Goal: Task Accomplishment & Management: Complete application form

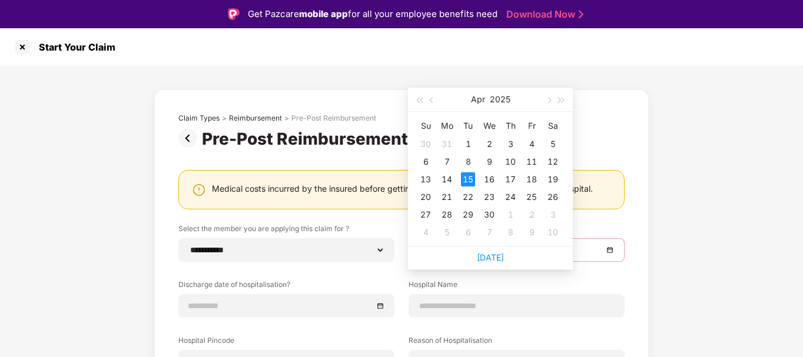
select select "**********"
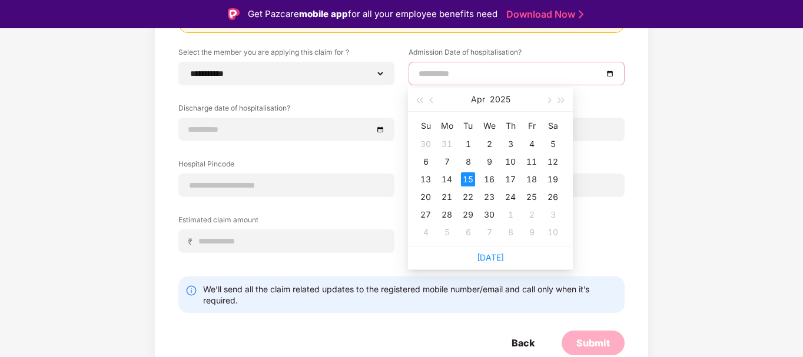
type input "**********"
click at [464, 178] on div "15" at bounding box center [468, 179] width 14 height 14
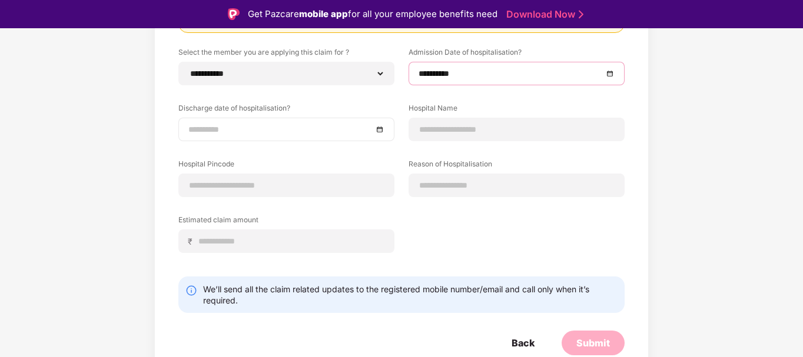
click at [304, 128] on input at bounding box center [280, 129] width 184 height 13
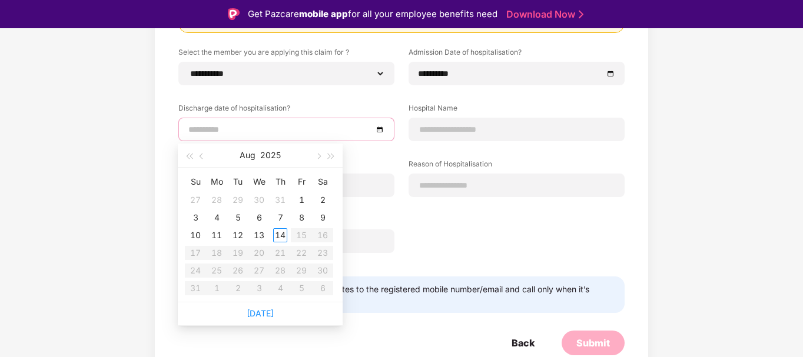
type input "**********"
click at [204, 158] on button "button" at bounding box center [201, 156] width 13 height 24
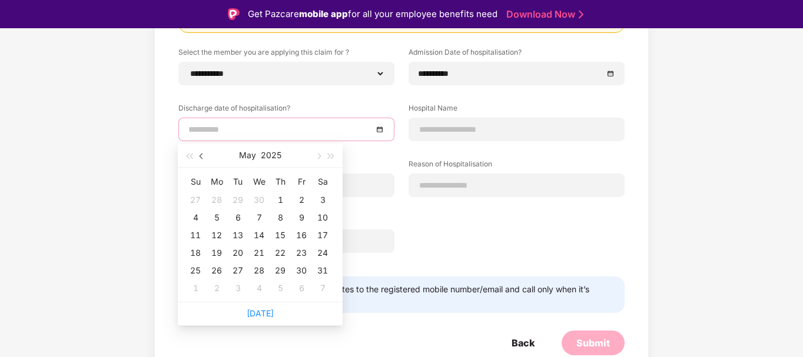
click at [204, 158] on button "button" at bounding box center [201, 156] width 13 height 24
type input "**********"
click at [192, 255] on div "20" at bounding box center [195, 253] width 14 height 14
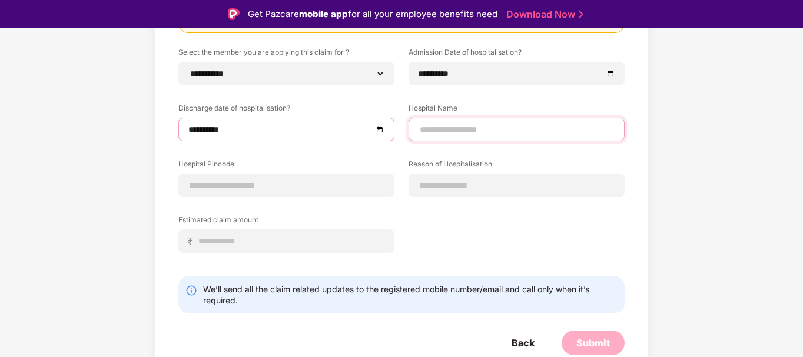
click at [461, 131] on input at bounding box center [516, 130] width 196 height 12
type input "*"
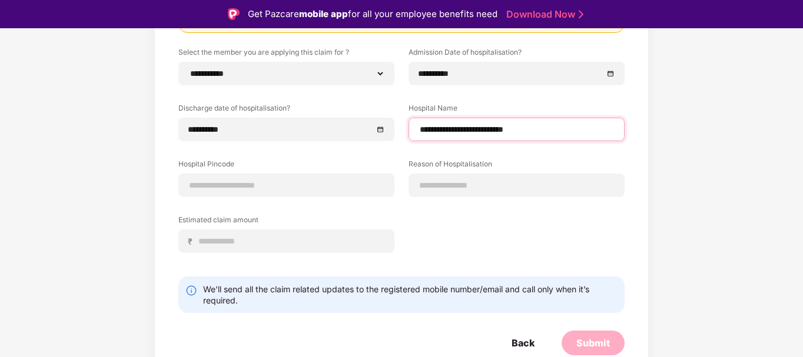
type input "**********"
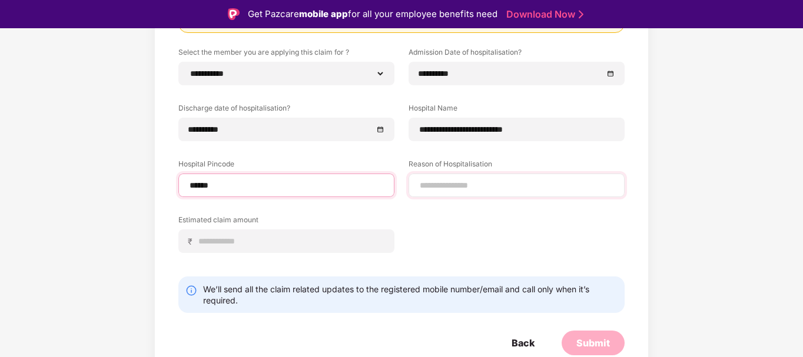
type input "******"
click at [518, 182] on div "**********" at bounding box center [401, 159] width 446 height 224
select select "**********"
select select "*****"
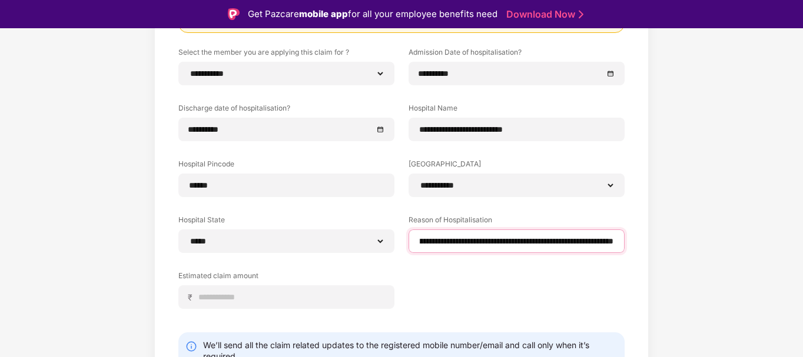
scroll to position [0, 84]
type input "**********"
click at [418, 278] on div "**********" at bounding box center [401, 187] width 446 height 280
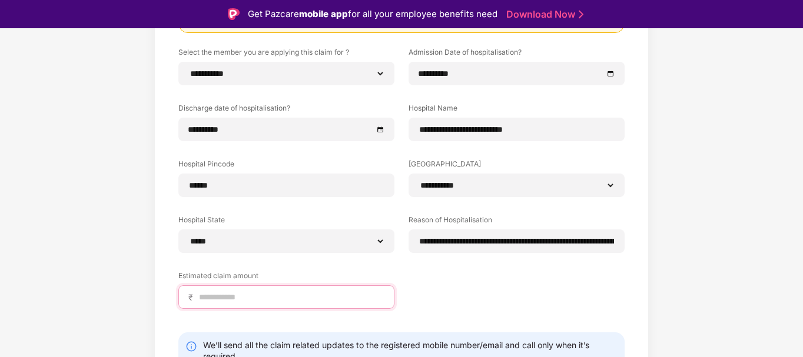
click at [288, 298] on input at bounding box center [291, 297] width 187 height 12
type input "*****"
click at [800, 224] on div "**********" at bounding box center [401, 165] width 803 height 552
click at [800, 227] on div "**********" at bounding box center [401, 165] width 803 height 552
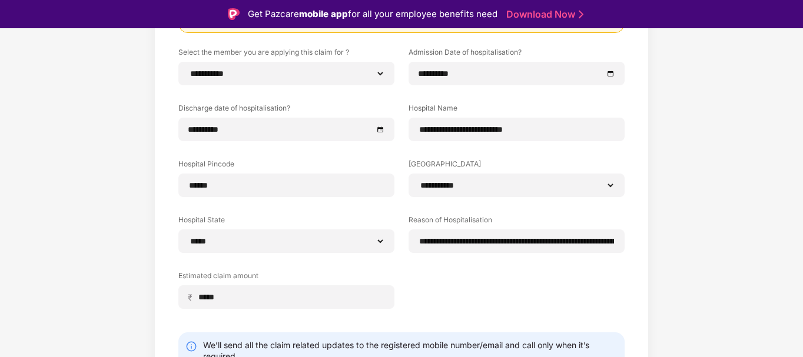
click at [531, 344] on div "We’ll send all the claim related updates to the registered mobile number/email …" at bounding box center [410, 351] width 414 height 22
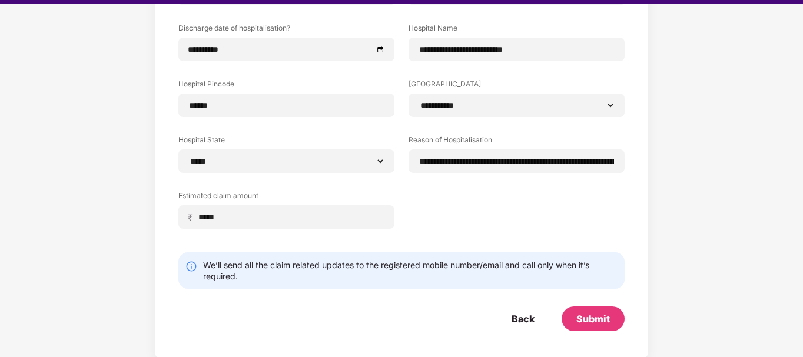
scroll to position [28, 0]
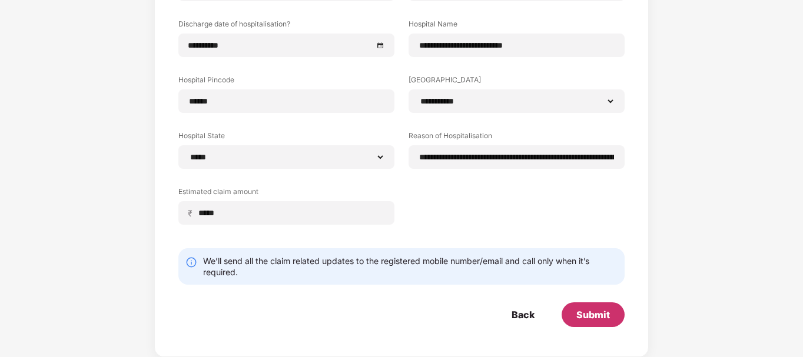
click at [590, 323] on div "Submit" at bounding box center [592, 315] width 63 height 25
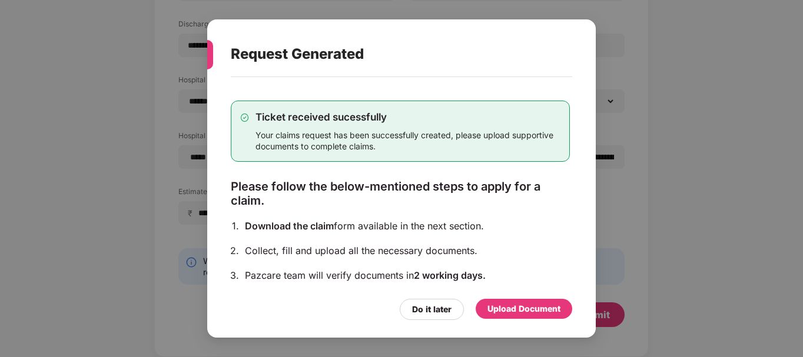
click at [521, 303] on div "Upload Document" at bounding box center [523, 309] width 73 height 13
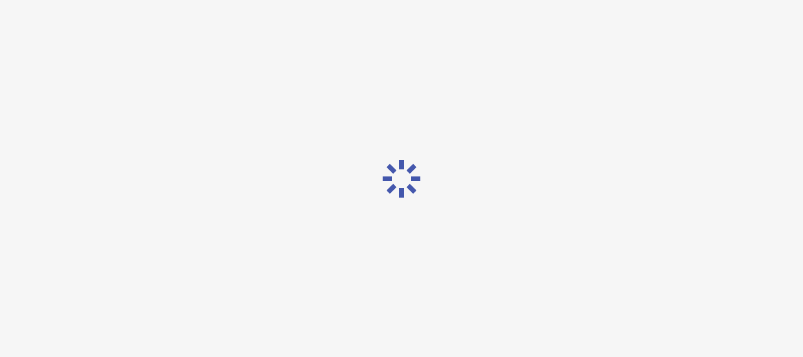
scroll to position [0, 0]
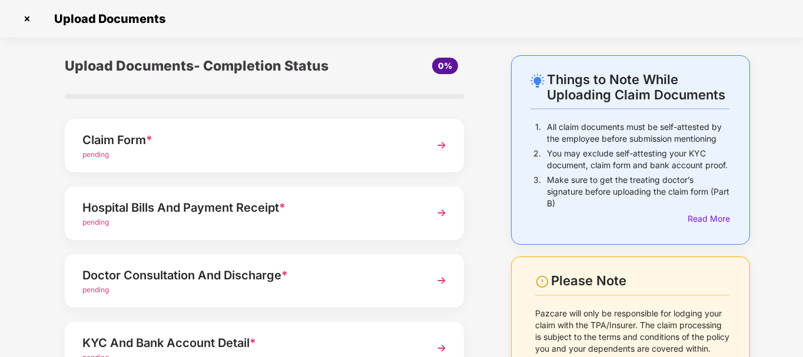
click at [327, 124] on div "Claim Form * pending" at bounding box center [264, 146] width 399 height 54
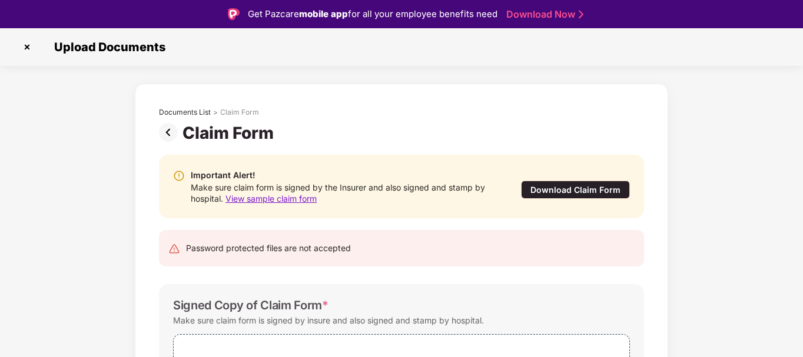
click at [750, 160] on div "Documents List > Claim Form Claim Form Important Alert! Make sure claim form is…" at bounding box center [401, 289] width 803 height 411
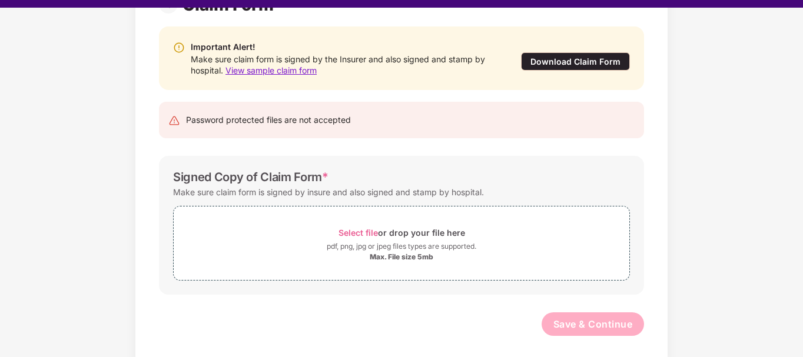
scroll to position [109, 0]
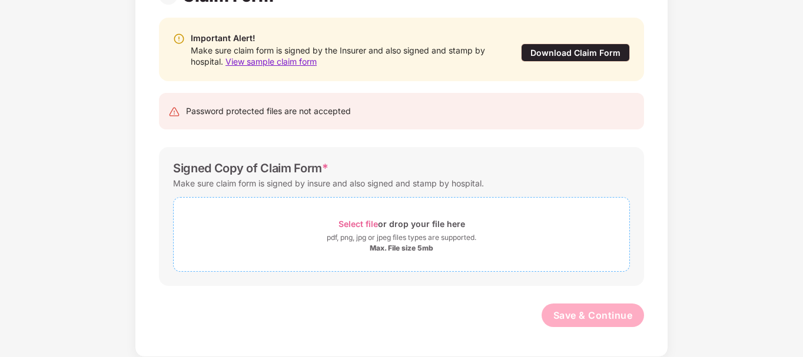
click at [357, 218] on div "Select file or drop your file here" at bounding box center [401, 224] width 127 height 16
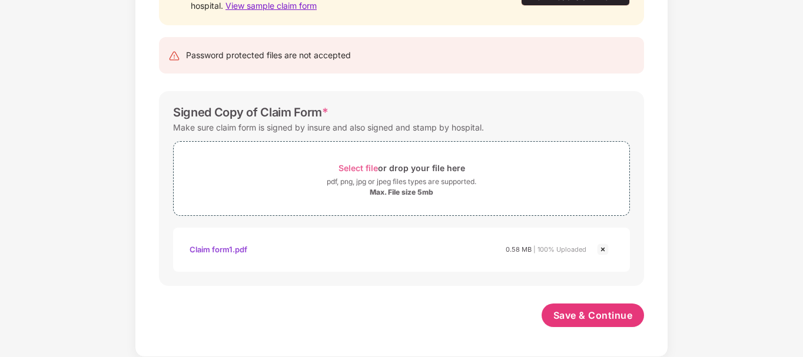
scroll to position [165, 0]
click at [597, 323] on button "Save & Continue" at bounding box center [592, 316] width 103 height 24
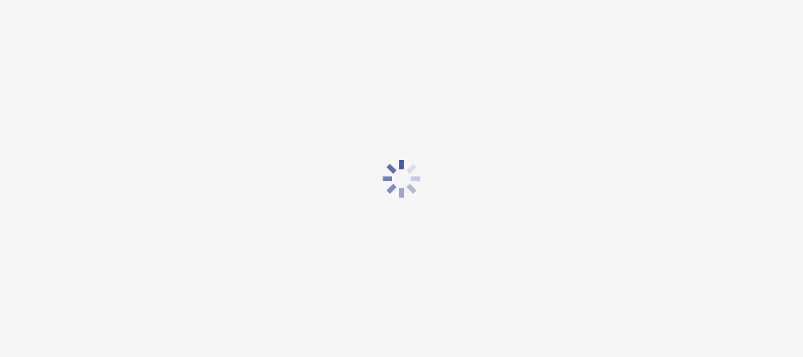
scroll to position [0, 0]
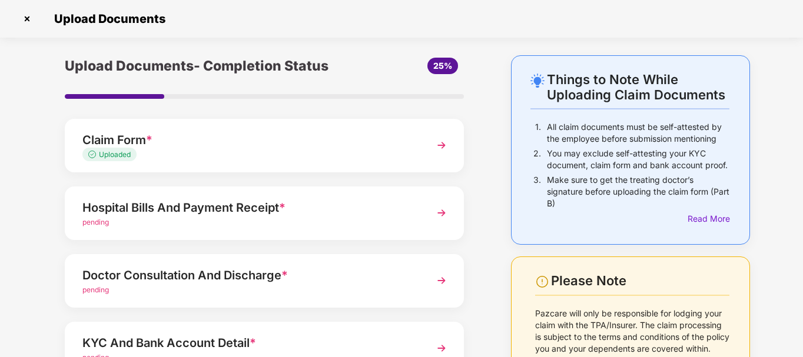
click at [334, 211] on div "Hospital Bills And Payment Receipt *" at bounding box center [248, 207] width 333 height 19
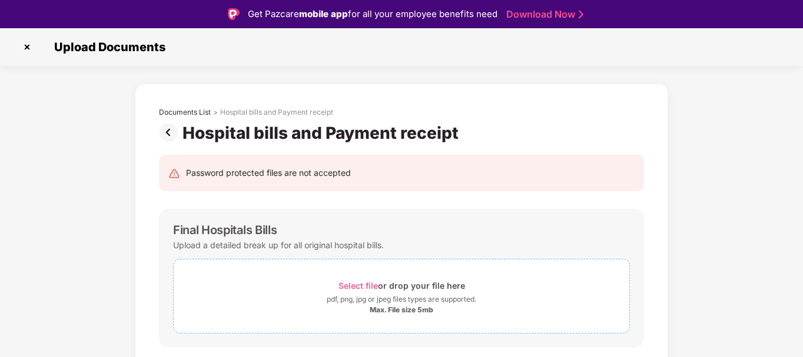
click at [350, 284] on span "Select file" at bounding box center [357, 286] width 39 height 10
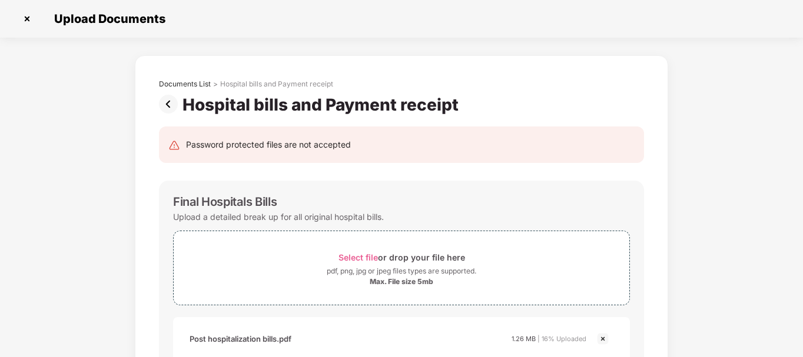
drag, startPoint x: 801, startPoint y: 148, endPoint x: 800, endPoint y: 158, distance: 10.1
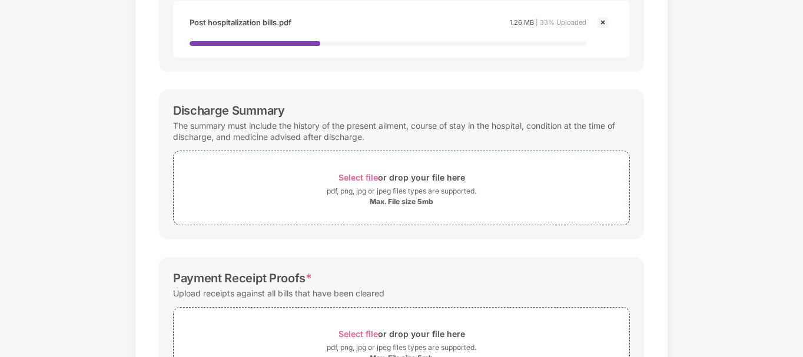
scroll to position [317, 0]
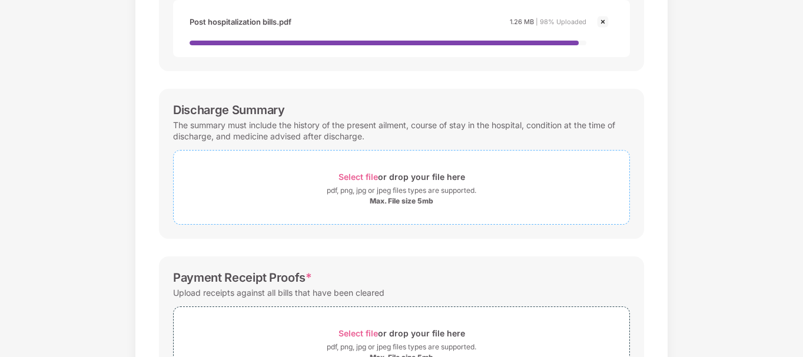
click at [352, 175] on span "Select file" at bounding box center [357, 177] width 39 height 10
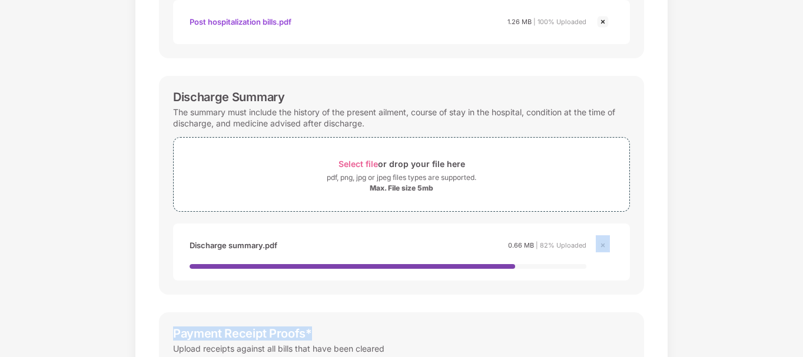
drag, startPoint x: 801, startPoint y: 257, endPoint x: 801, endPoint y: 305, distance: 48.3
click at [801, 305] on div "Documents List > Hospital bills and Payment receipt Hospital bills and Payment …" at bounding box center [401, 130] width 803 height 785
click at [782, 245] on div "Documents List > Hospital bills and Payment receipt Hospital bills and Payment …" at bounding box center [401, 130] width 803 height 785
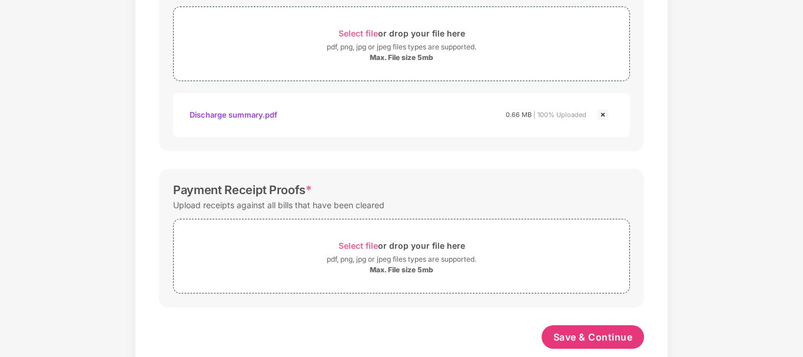
scroll to position [470, 0]
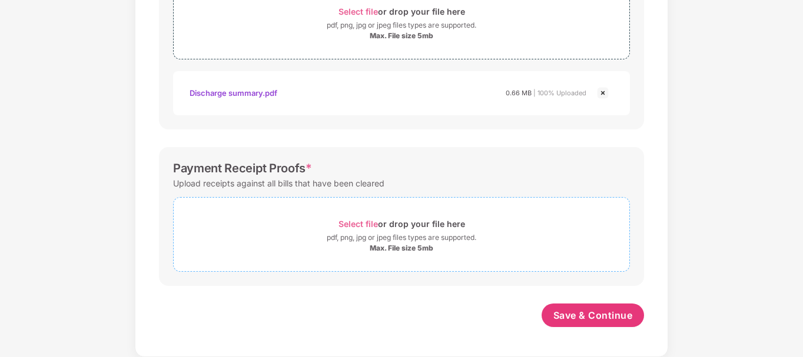
click at [358, 224] on span "Select file" at bounding box center [357, 224] width 39 height 10
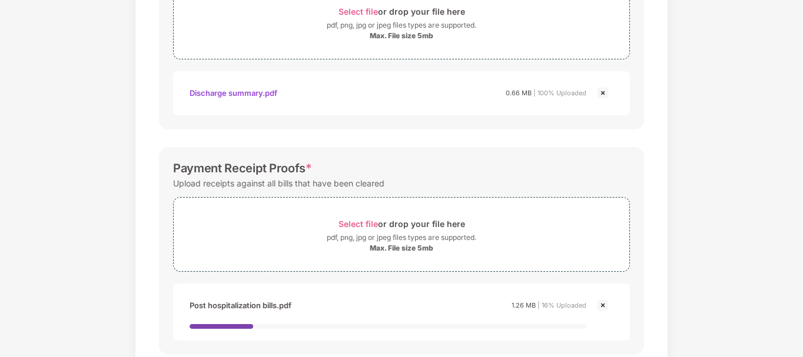
click at [602, 308] on img at bounding box center [603, 305] width 14 height 14
click at [364, 225] on span "Select file" at bounding box center [357, 224] width 39 height 10
click at [606, 306] on img at bounding box center [603, 305] width 14 height 14
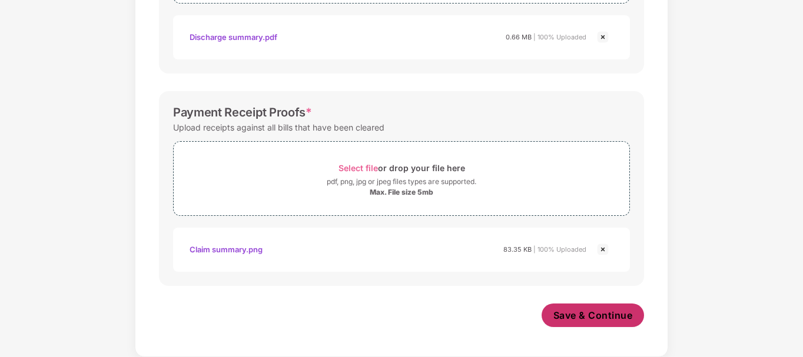
click at [612, 315] on span "Save & Continue" at bounding box center [592, 315] width 79 height 13
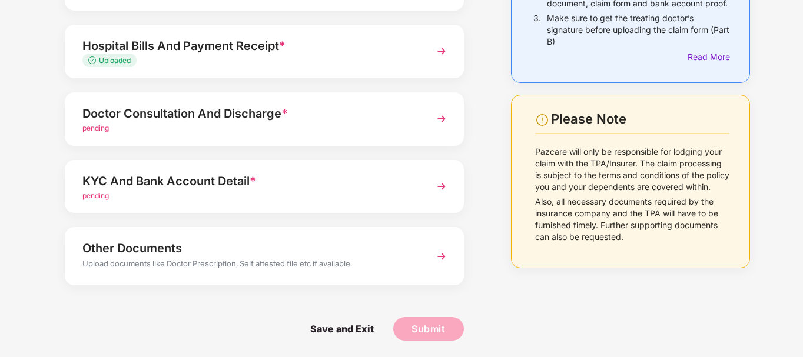
scroll to position [163, 0]
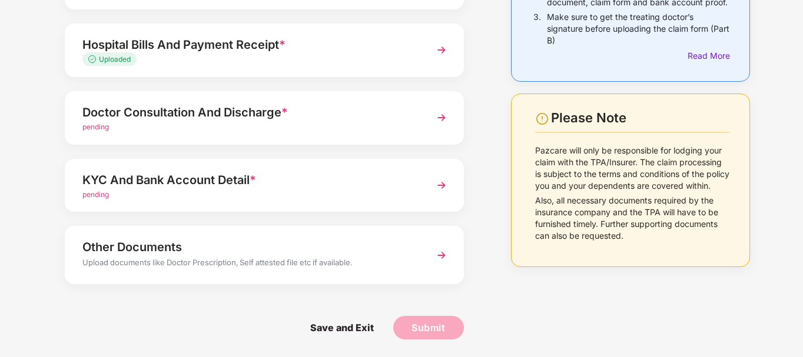
click at [316, 122] on div "pending" at bounding box center [248, 127] width 333 height 11
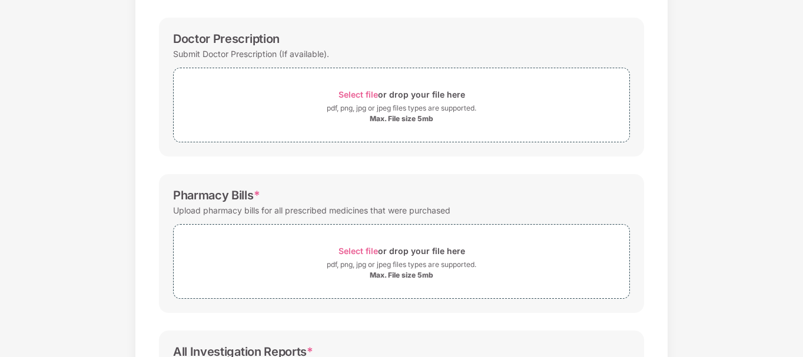
scroll to position [0, 0]
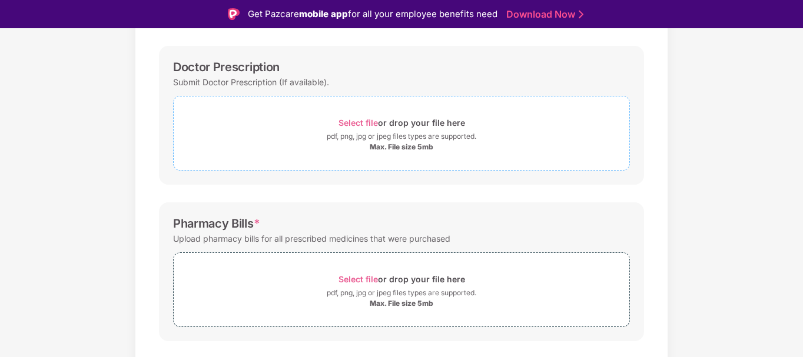
click at [350, 124] on span "Select file" at bounding box center [357, 123] width 39 height 10
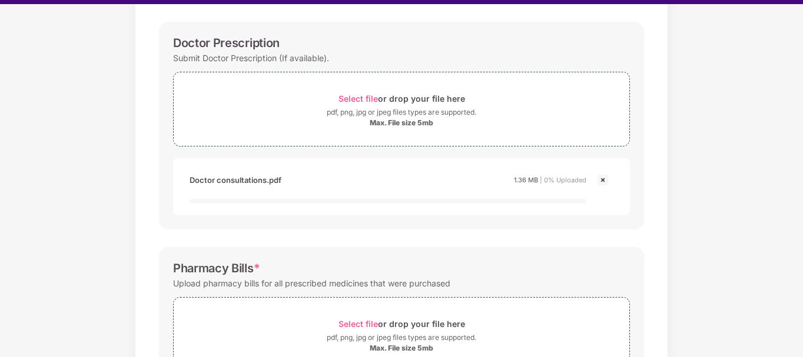
scroll to position [28, 0]
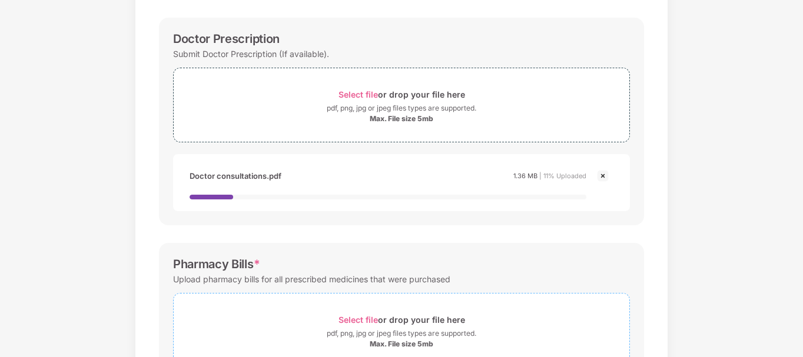
click at [350, 318] on span "Select file" at bounding box center [357, 320] width 39 height 10
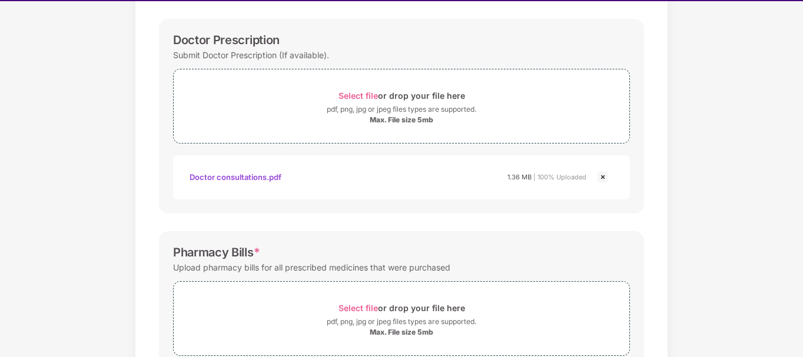
click at [604, 178] on img at bounding box center [603, 177] width 14 height 14
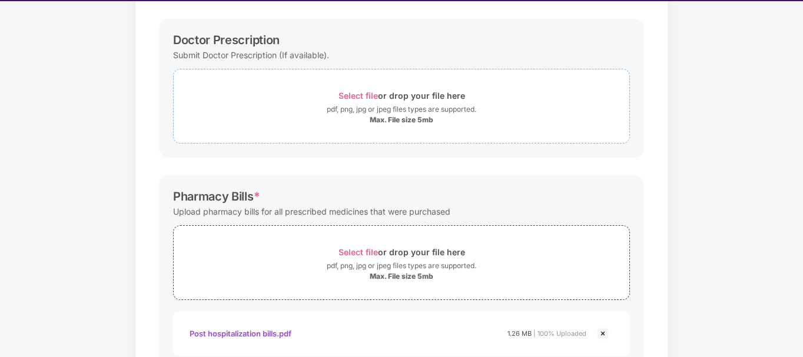
click at [364, 94] on span "Select file" at bounding box center [357, 96] width 39 height 10
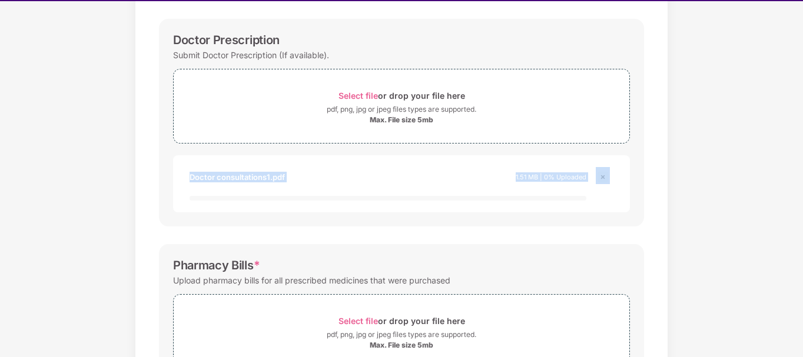
drag, startPoint x: 800, startPoint y: 142, endPoint x: 752, endPoint y: 187, distance: 65.4
click at [752, 187] on div "Documents List > Doctor consultation and discharge summary Doctor consultation …" at bounding box center [401, 285] width 803 height 785
click at [377, 318] on span "Select file" at bounding box center [357, 321] width 39 height 10
click at [365, 94] on span "Select file" at bounding box center [357, 96] width 39 height 10
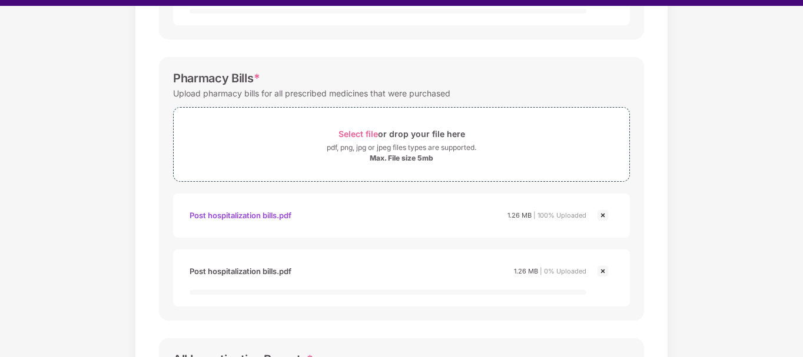
scroll to position [28, 0]
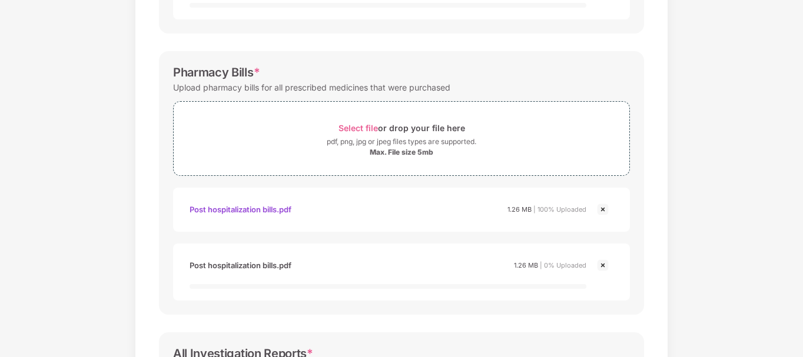
click at [752, 296] on div "Documents List > Doctor consultation and discharge summary Doctor consultation …" at bounding box center [401, 93] width 803 height 922
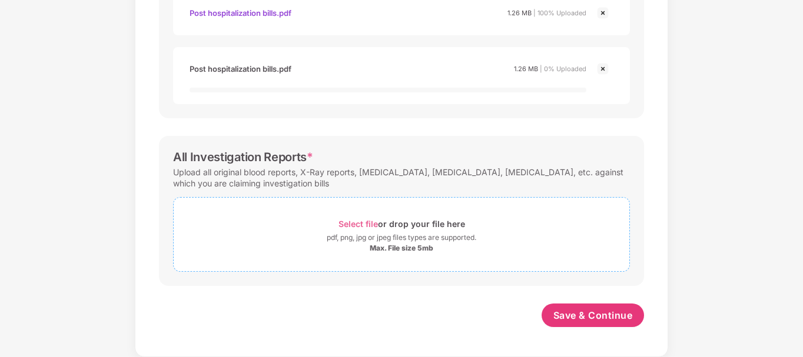
scroll to position [607, 0]
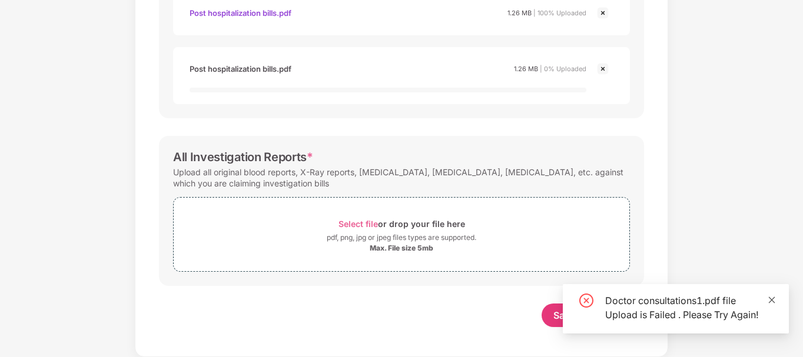
click at [773, 297] on icon "close" at bounding box center [772, 300] width 6 height 6
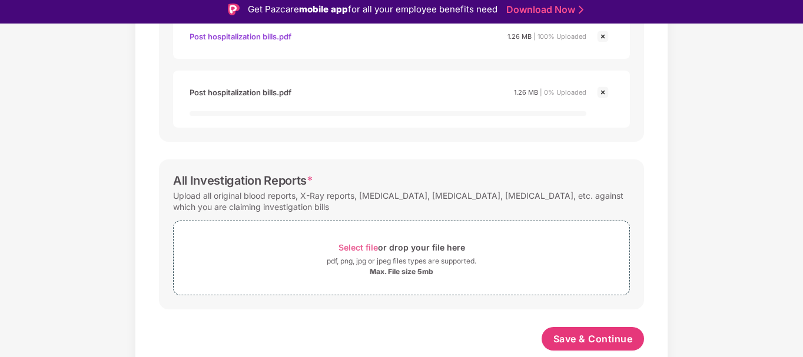
scroll to position [0, 0]
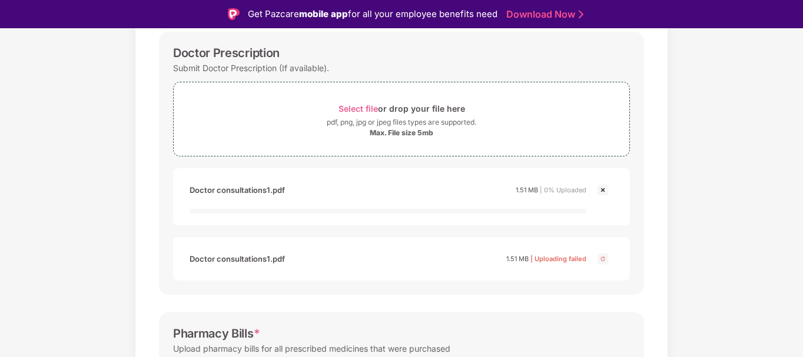
scroll to position [65, 0]
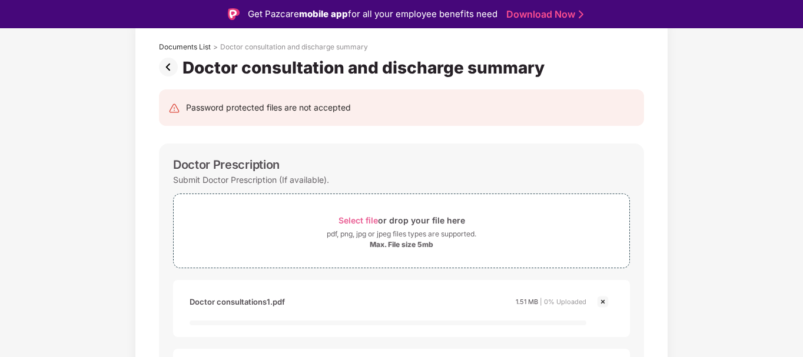
click at [601, 303] on img at bounding box center [603, 302] width 14 height 14
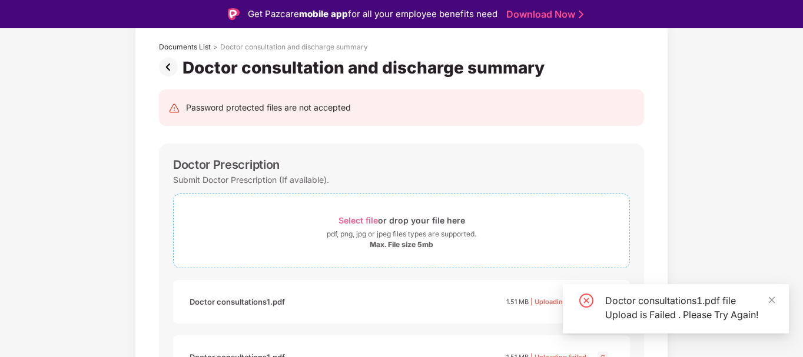
click at [354, 221] on span "Select file" at bounding box center [357, 220] width 39 height 10
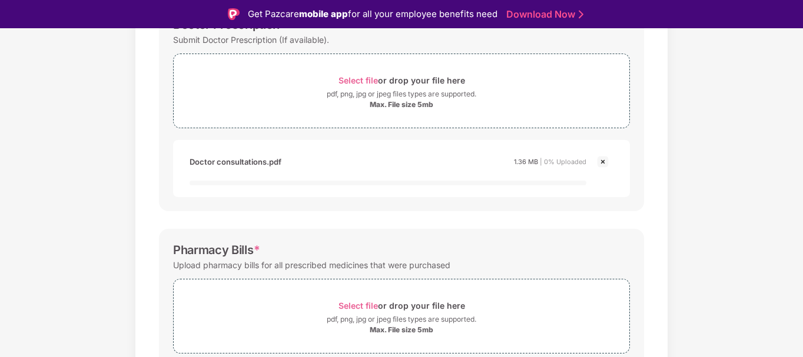
scroll to position [254, 0]
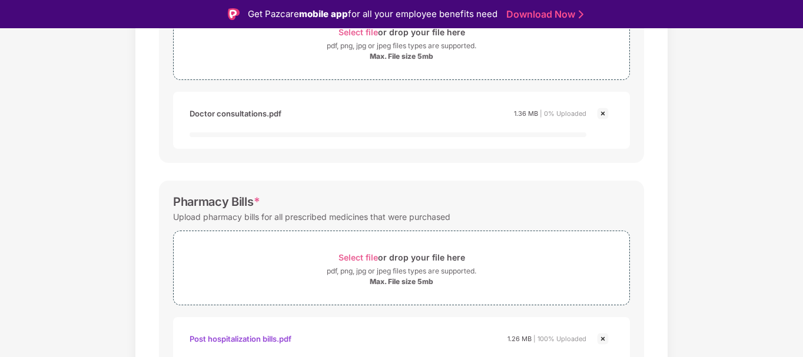
click at [703, 217] on div "Documents List > Doctor consultation and discharge summary Doctor consultation …" at bounding box center [401, 250] width 803 height 840
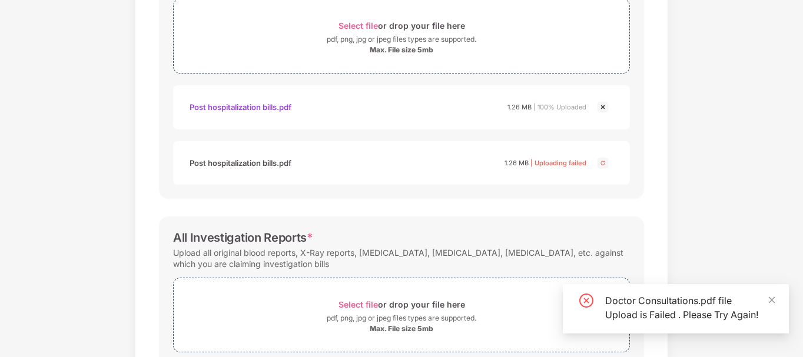
scroll to position [430, 0]
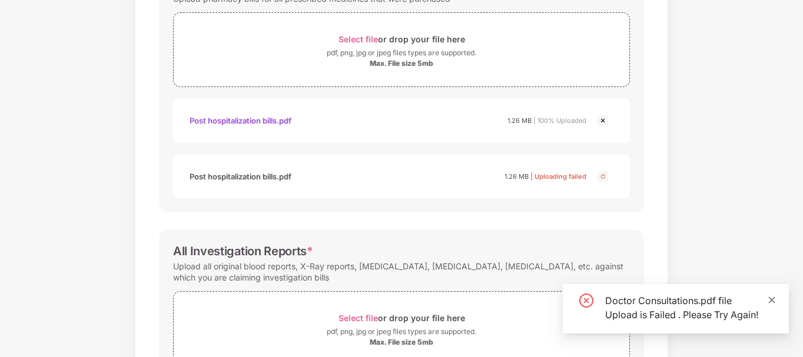
click at [774, 297] on icon "close" at bounding box center [772, 300] width 6 height 6
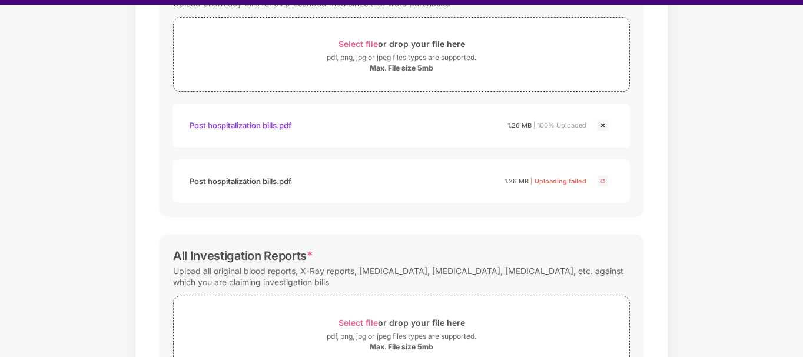
scroll to position [28, 0]
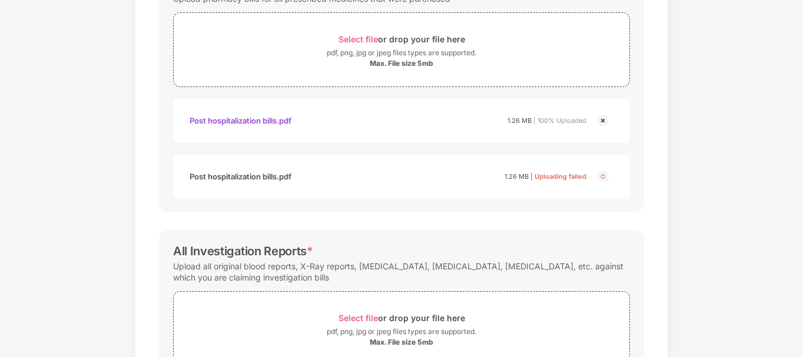
click at [694, 197] on div "Documents List > Doctor consultation and discharge summary Doctor consultation …" at bounding box center [401, 38] width 803 height 826
click at [600, 177] on img at bounding box center [603, 177] width 14 height 14
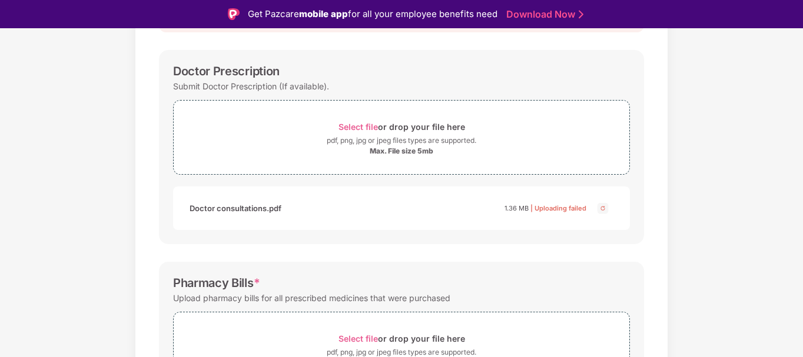
scroll to position [165, 0]
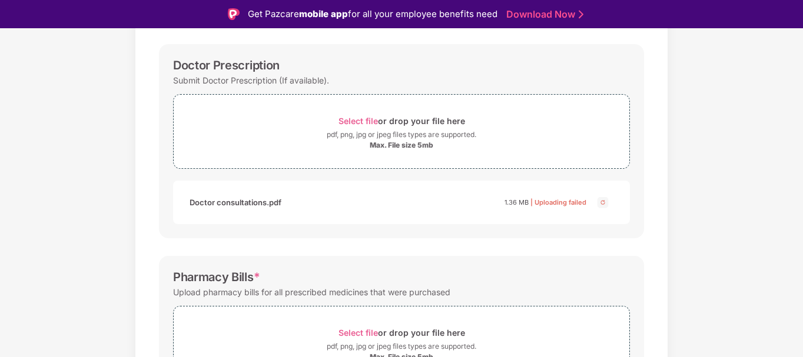
click at [603, 204] on img at bounding box center [603, 202] width 14 height 14
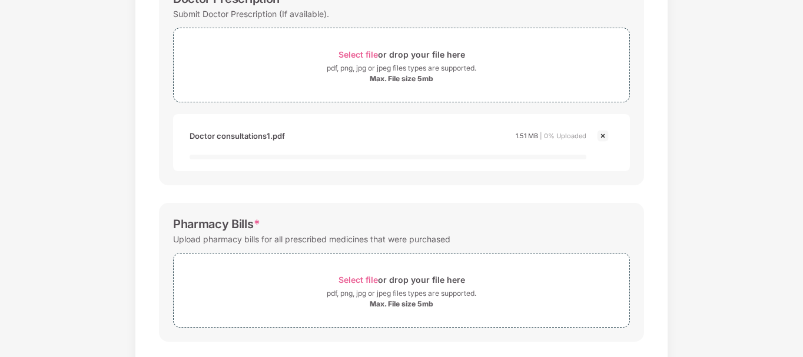
scroll to position [165, 0]
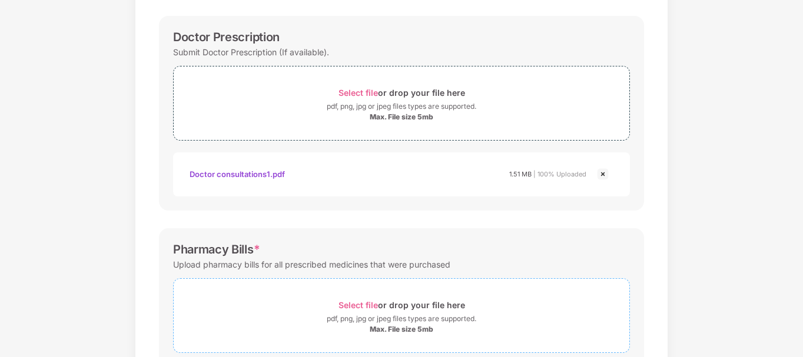
click at [374, 302] on span "Select file" at bounding box center [357, 305] width 39 height 10
click at [653, 194] on div "Password protected files are not accepted Doctor Prescription Submit Doctor Pre…" at bounding box center [401, 309] width 520 height 719
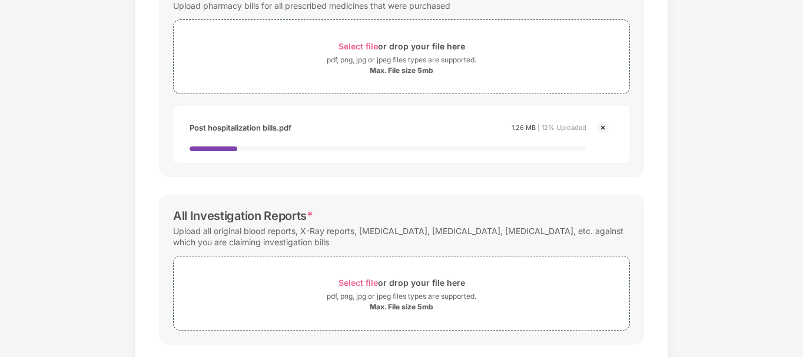
scroll to position [447, 0]
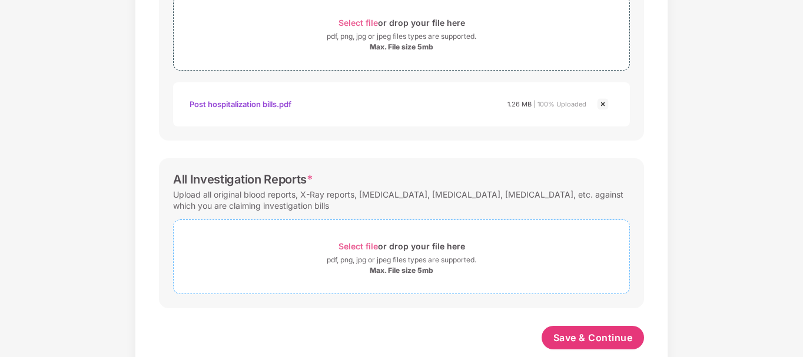
click at [364, 245] on span "Select file" at bounding box center [357, 246] width 39 height 10
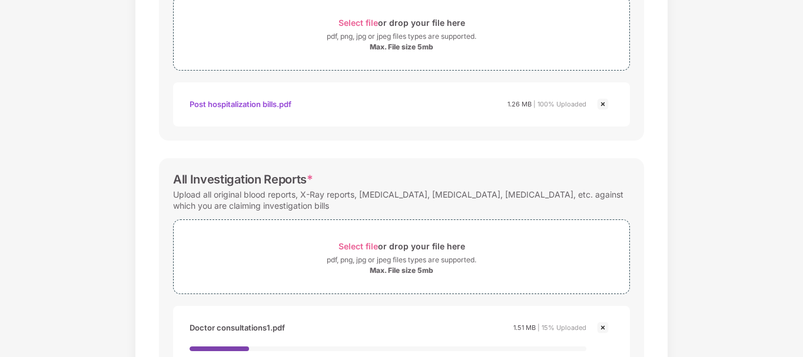
click at [773, 275] on div "Documents List > Doctor consultation and discharge summary Doctor consultation …" at bounding box center [401, 28] width 803 height 840
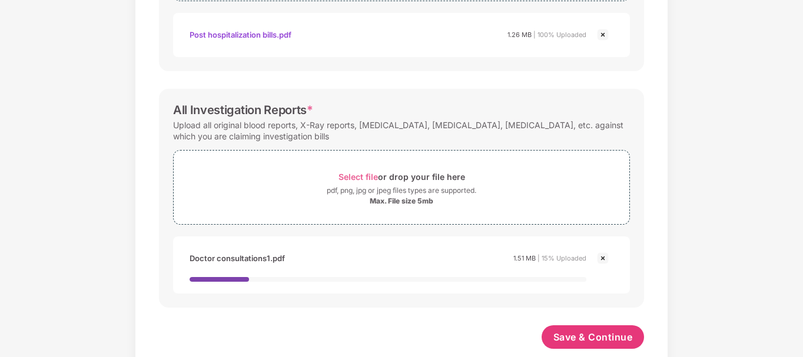
scroll to position [518, 0]
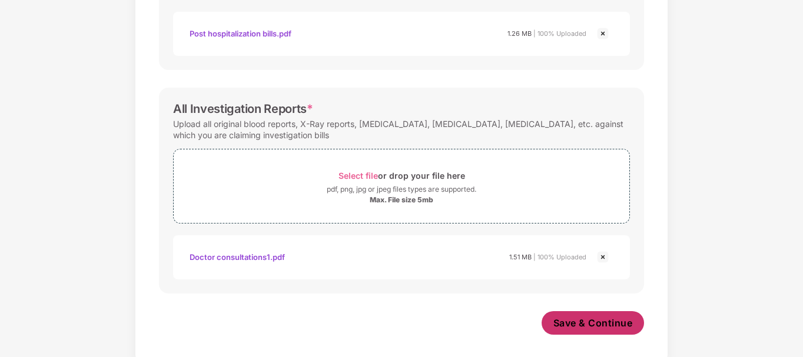
click at [600, 325] on span "Save & Continue" at bounding box center [592, 323] width 79 height 13
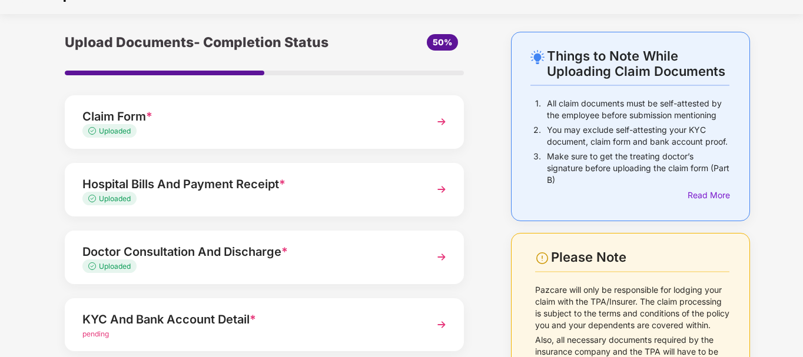
scroll to position [163, 0]
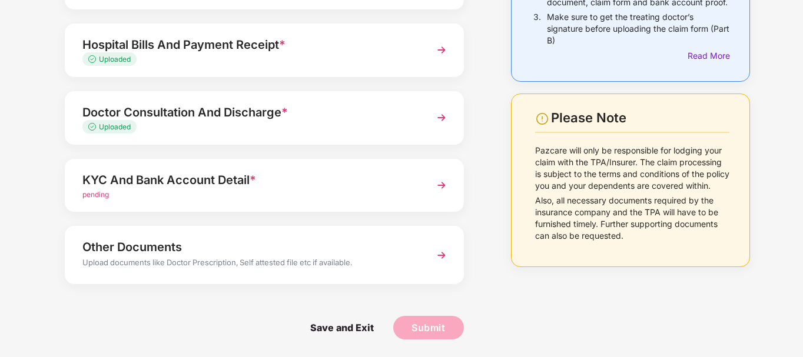
click at [434, 188] on img at bounding box center [441, 185] width 21 height 21
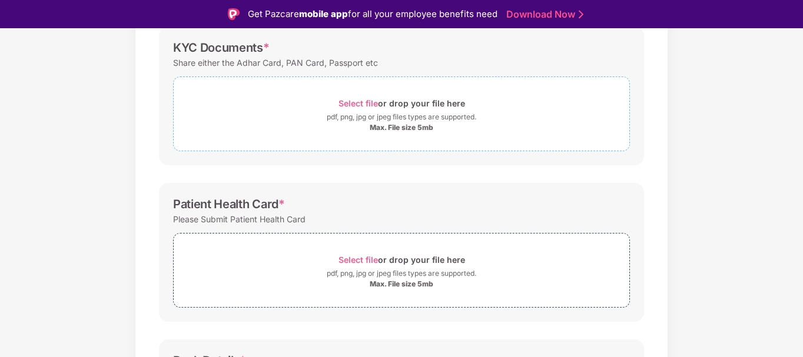
scroll to position [188, 0]
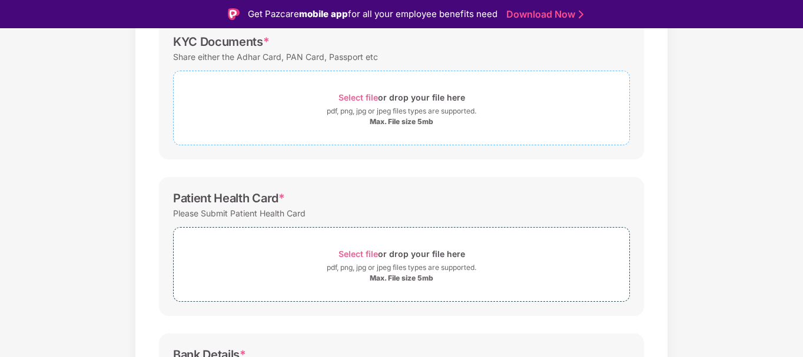
click at [352, 94] on span "Select file" at bounding box center [357, 97] width 39 height 10
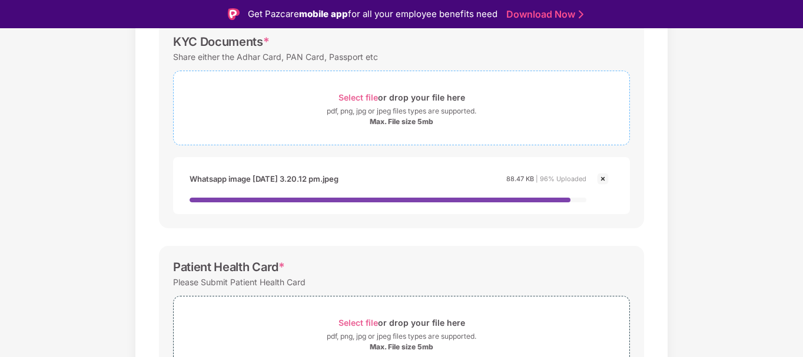
click at [356, 95] on span "Select file" at bounding box center [357, 97] width 39 height 10
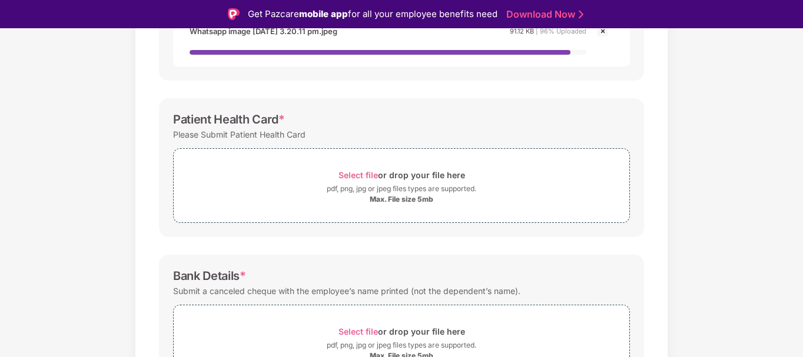
scroll to position [396, 0]
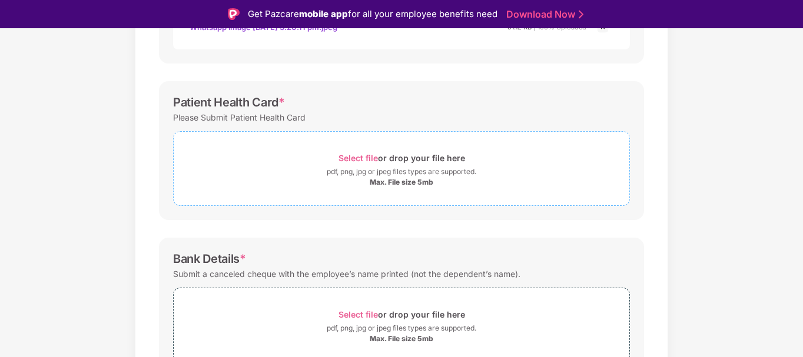
click at [357, 155] on span "Select file" at bounding box center [357, 158] width 39 height 10
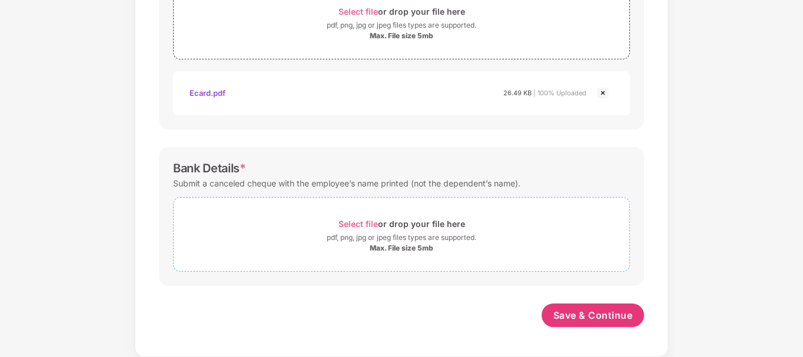
scroll to position [514, 0]
click at [364, 224] on span "Select file" at bounding box center [357, 224] width 39 height 10
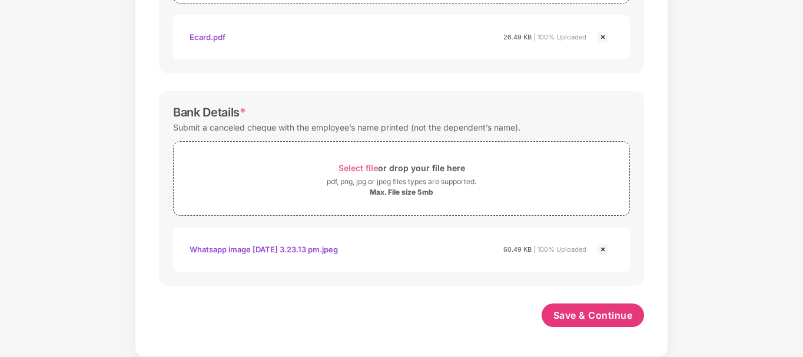
scroll to position [570, 0]
click at [582, 324] on button "Save & Continue" at bounding box center [592, 316] width 103 height 24
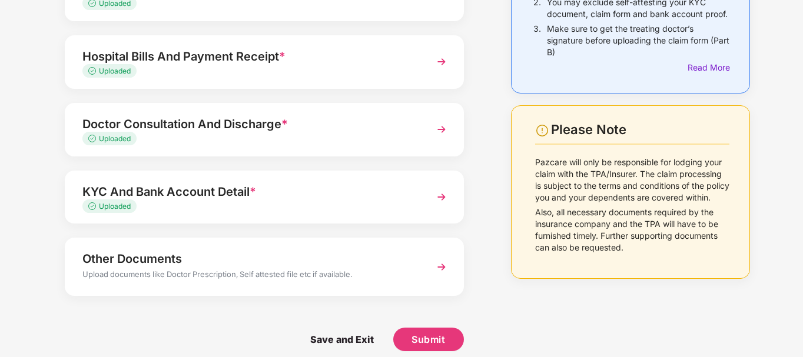
scroll to position [163, 0]
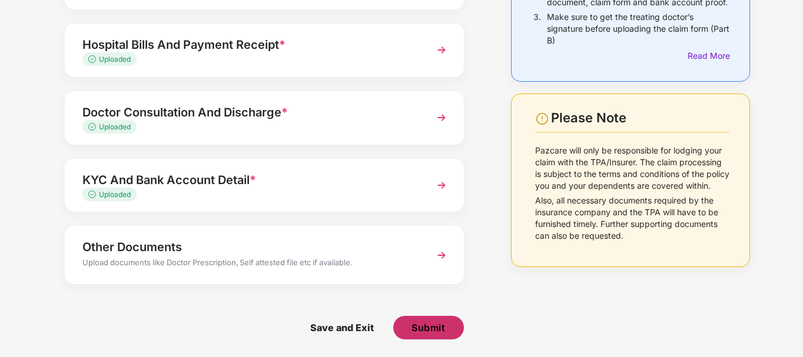
click at [427, 328] on span "Submit" at bounding box center [428, 327] width 34 height 13
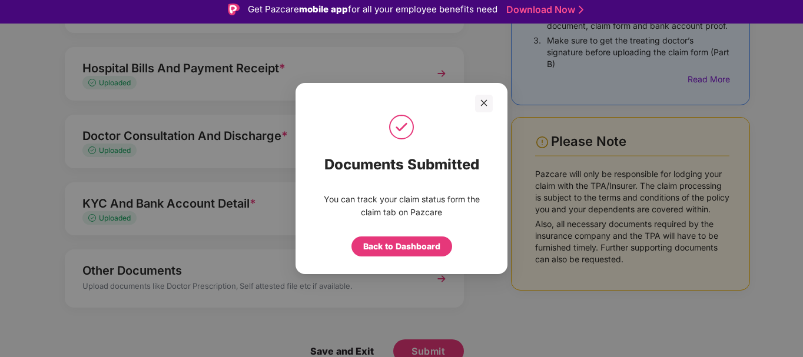
scroll to position [0, 0]
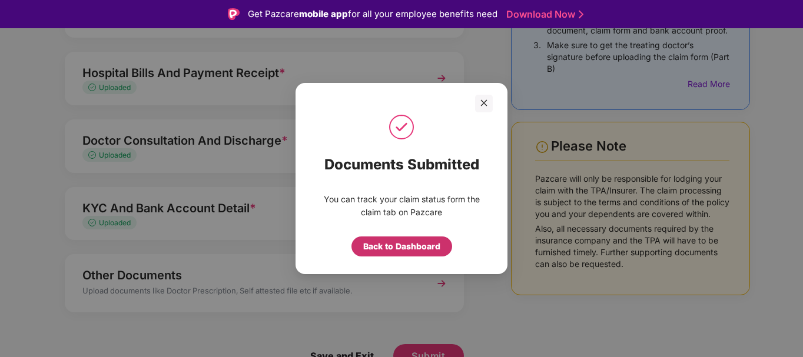
click at [399, 248] on div "Back to Dashboard" at bounding box center [401, 246] width 77 height 13
click at [399, 248] on div "Back to claim page" at bounding box center [401, 246] width 77 height 13
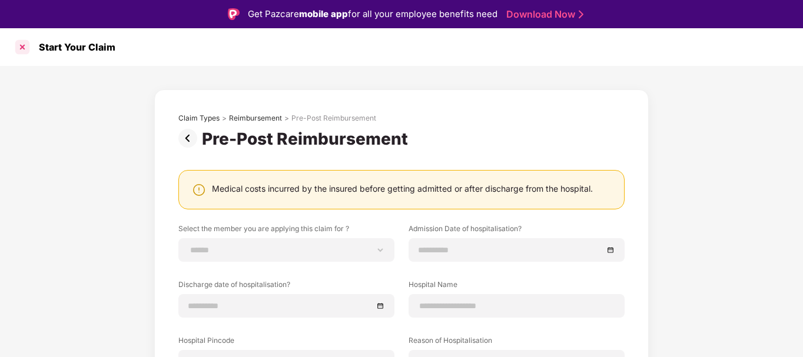
click at [27, 48] on div at bounding box center [22, 47] width 19 height 19
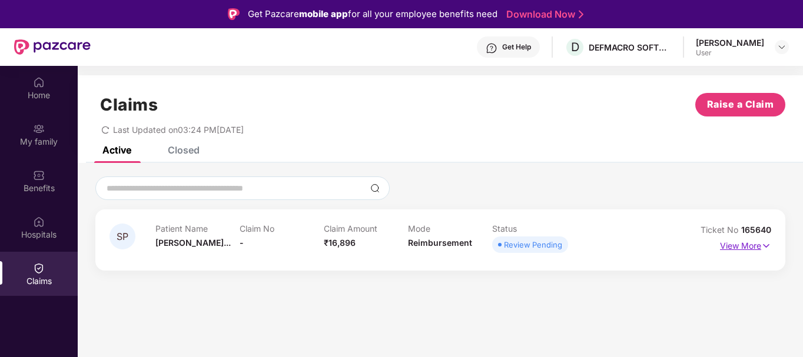
click at [744, 240] on p "View More" at bounding box center [745, 245] width 51 height 16
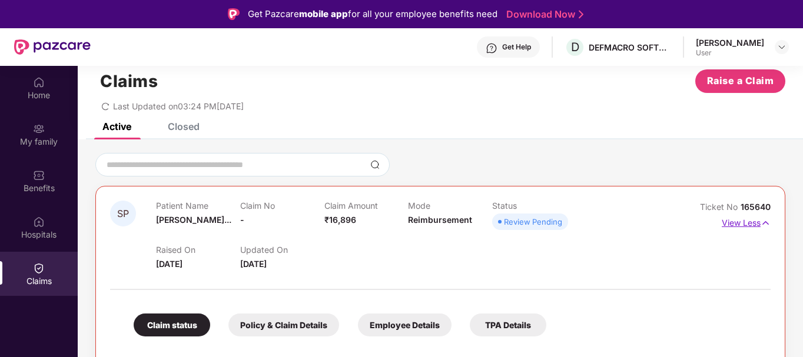
scroll to position [66, 0]
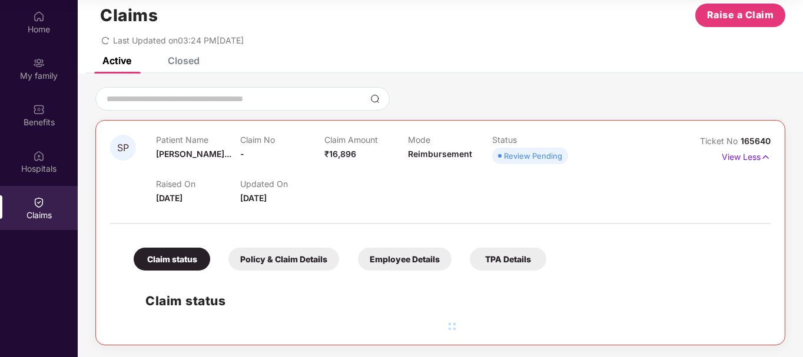
drag, startPoint x: 701, startPoint y: 139, endPoint x: 588, endPoint y: 204, distance: 130.5
click at [588, 204] on div "SP Patient Name Shweta Prakas... Claim No - Claim Amount ₹16,896 Mode Reimburse…" at bounding box center [440, 170] width 660 height 70
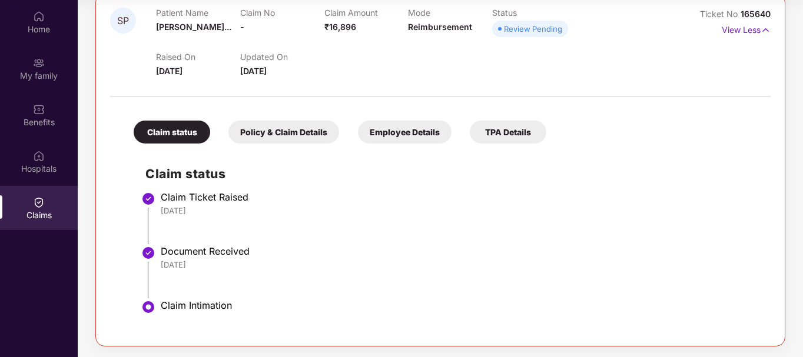
scroll to position [152, 0]
